Goal: Task Accomplishment & Management: Use online tool/utility

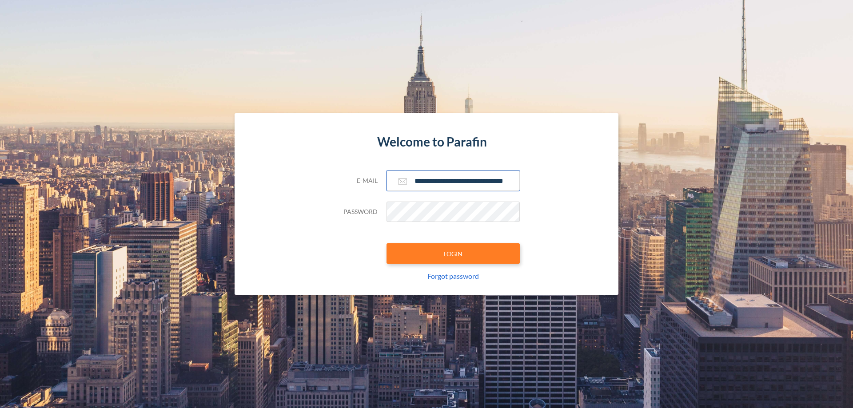
type input "**********"
click at [453, 254] on button "LOGIN" at bounding box center [453, 254] width 133 height 20
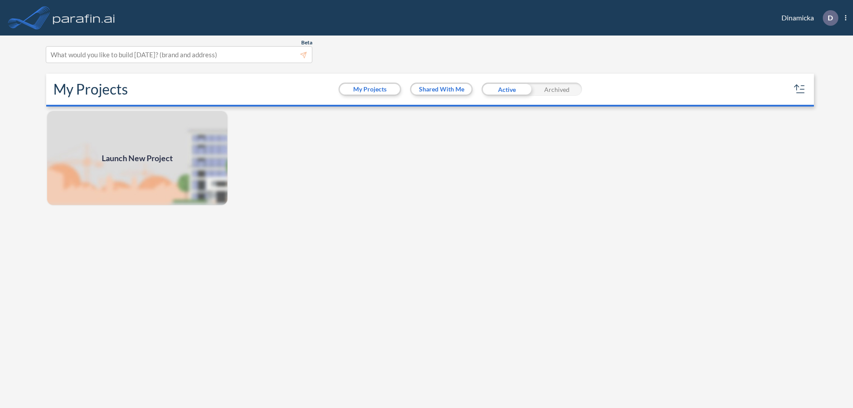
scroll to position [2, 0]
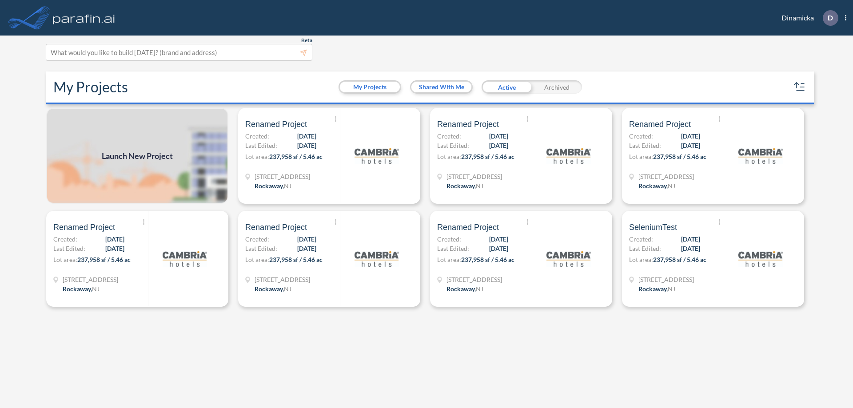
click at [137, 156] on span "Launch New Project" at bounding box center [137, 156] width 71 height 12
